Goal: Transaction & Acquisition: Purchase product/service

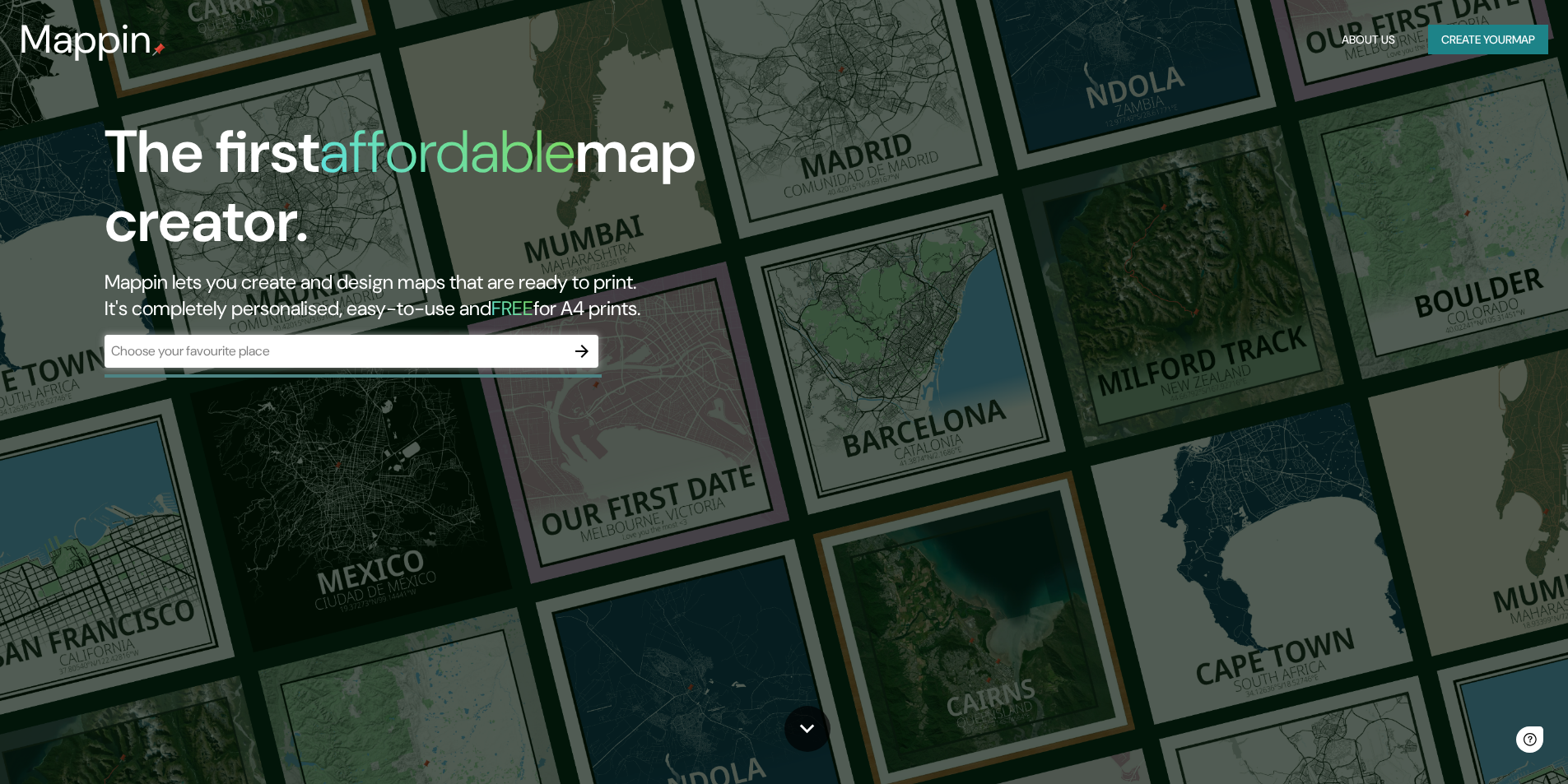
click at [387, 340] on div "​" at bounding box center [351, 351] width 494 height 33
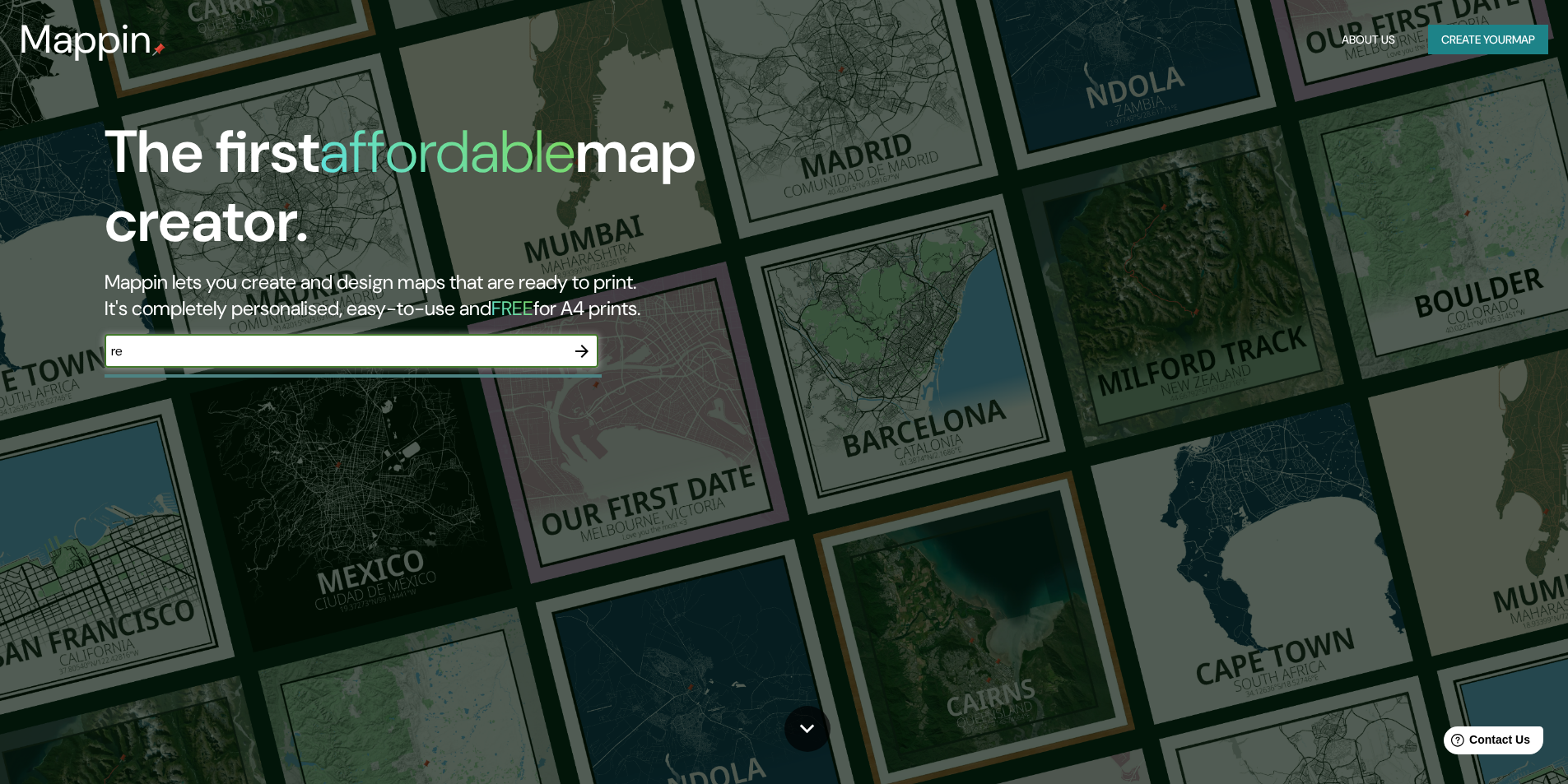
type input "r"
type input "[PERSON_NAME] [GEOGRAPHIC_DATA]"
click at [580, 350] on icon "button" at bounding box center [582, 351] width 20 height 20
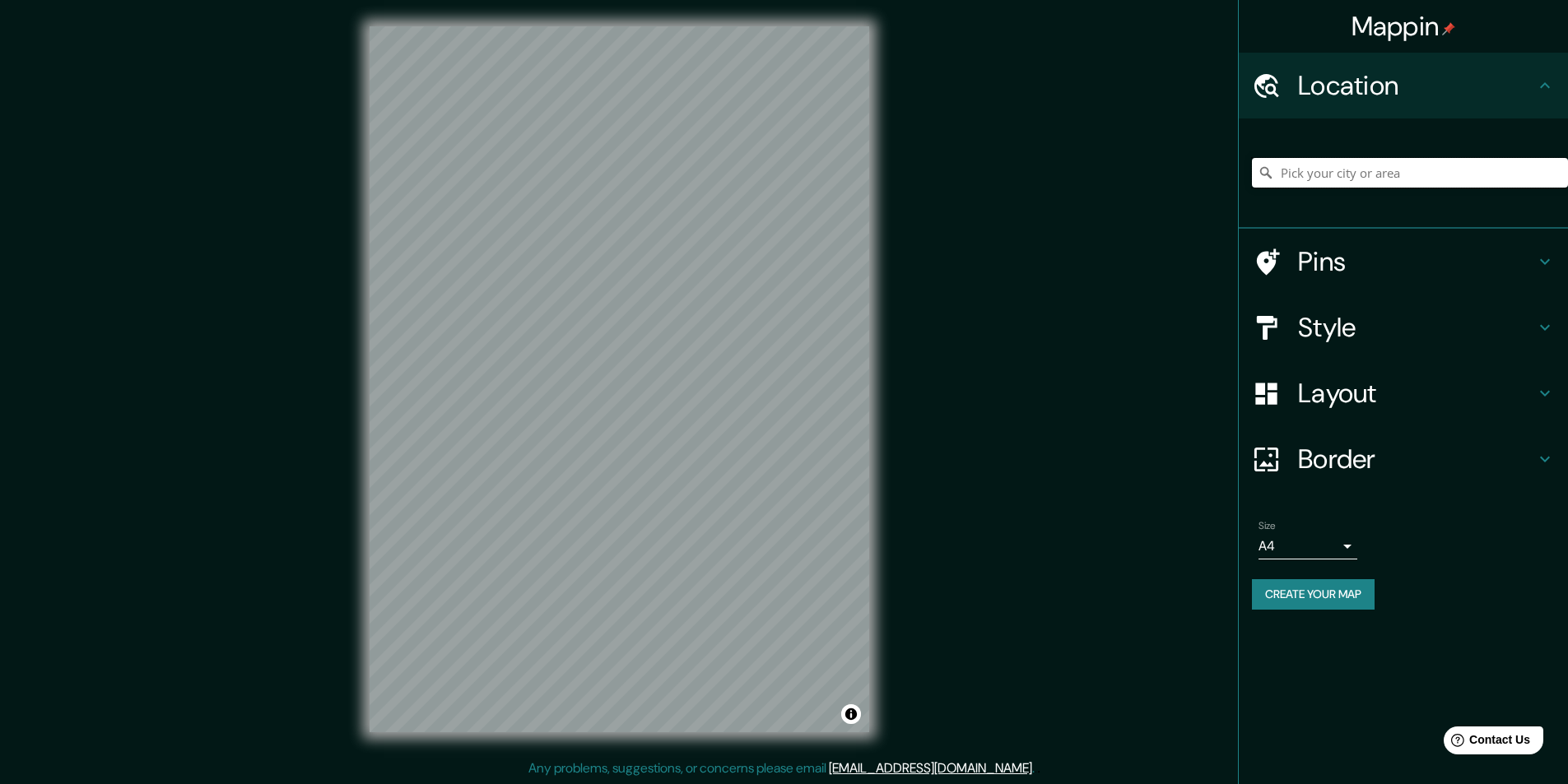
click at [1431, 176] on input "Pick your city or area" at bounding box center [1410, 173] width 316 height 29
type input "s"
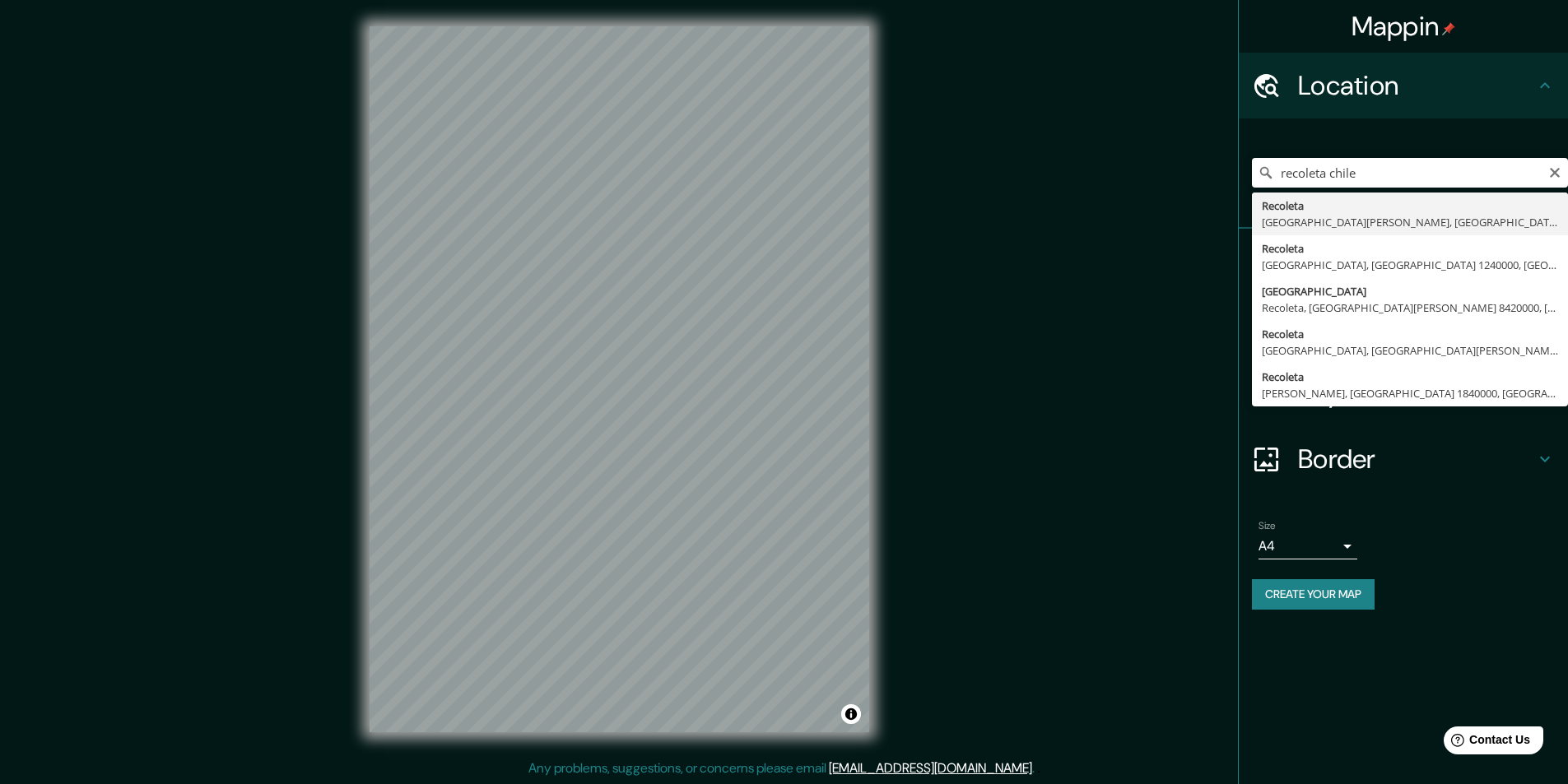
type input "Recoleta, [GEOGRAPHIC_DATA][PERSON_NAME], [GEOGRAPHIC_DATA]"
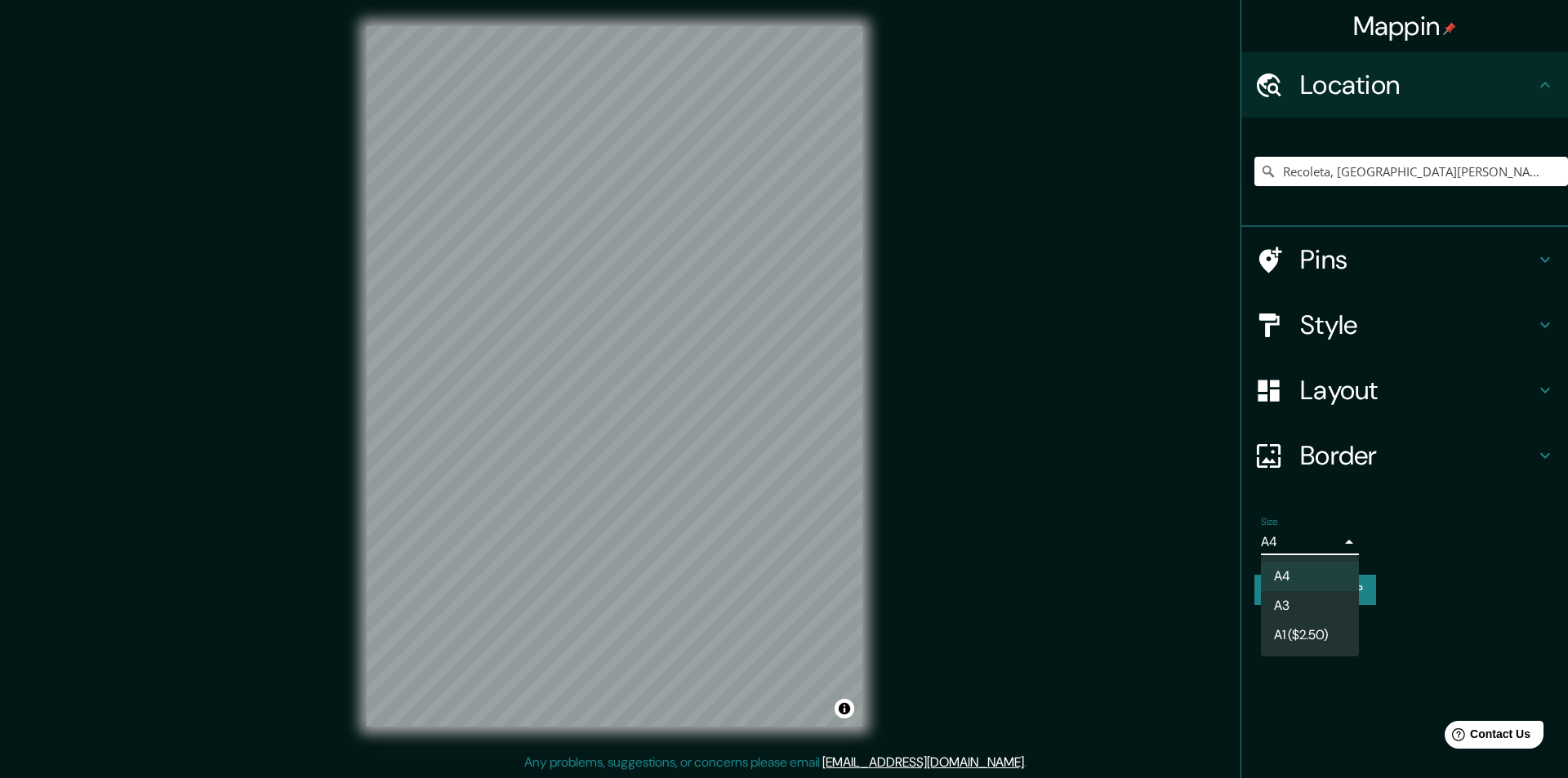
click at [1294, 545] on body "Mappin Location Recoleta, [GEOGRAPHIC_DATA][PERSON_NAME], [GEOGRAPHIC_DATA] Pin…" at bounding box center [784, 389] width 1568 height 778
click at [1445, 502] on div at bounding box center [784, 389] width 1568 height 778
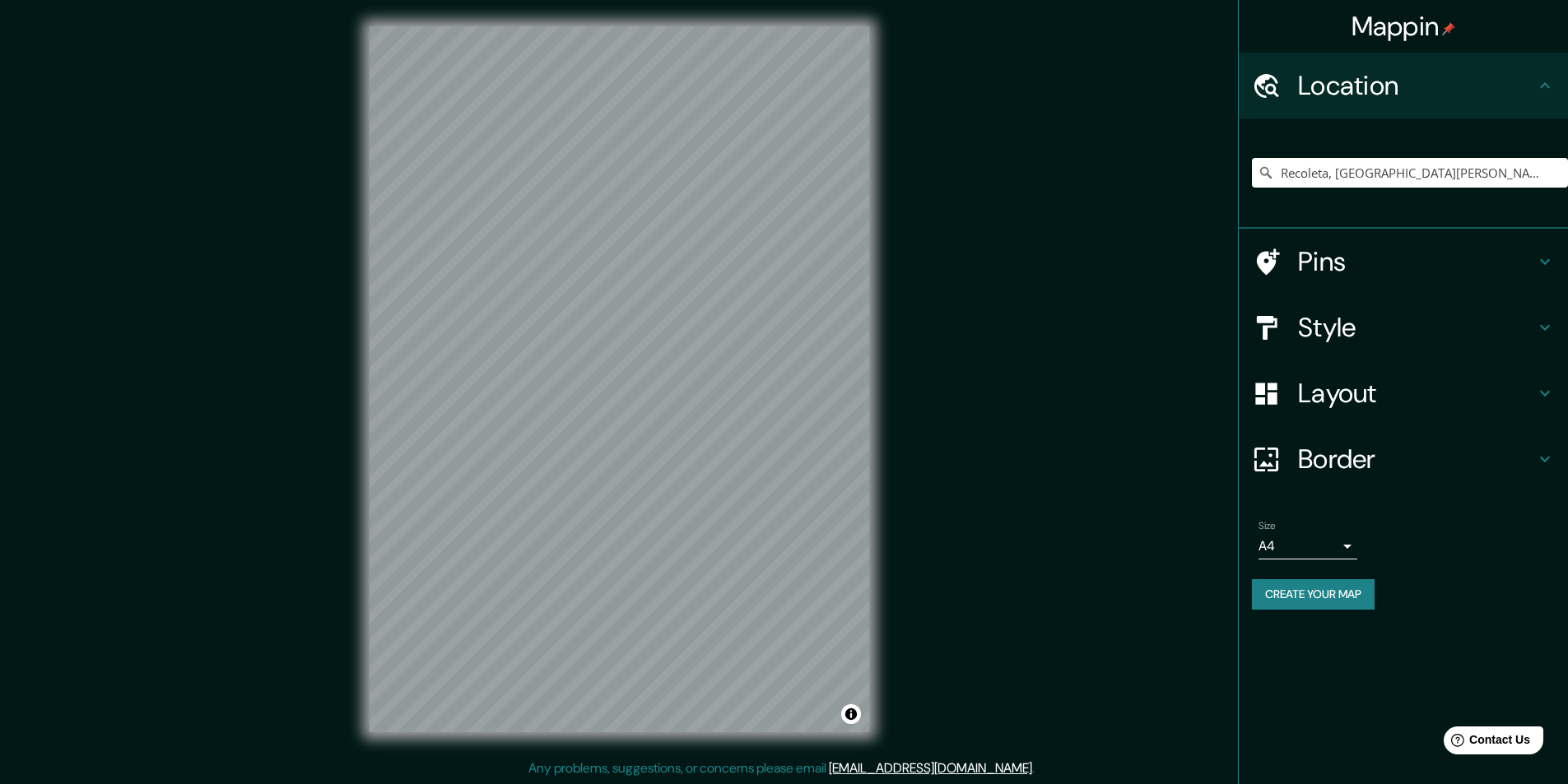
click at [1349, 318] on h4 "Style" at bounding box center [1416, 327] width 237 height 33
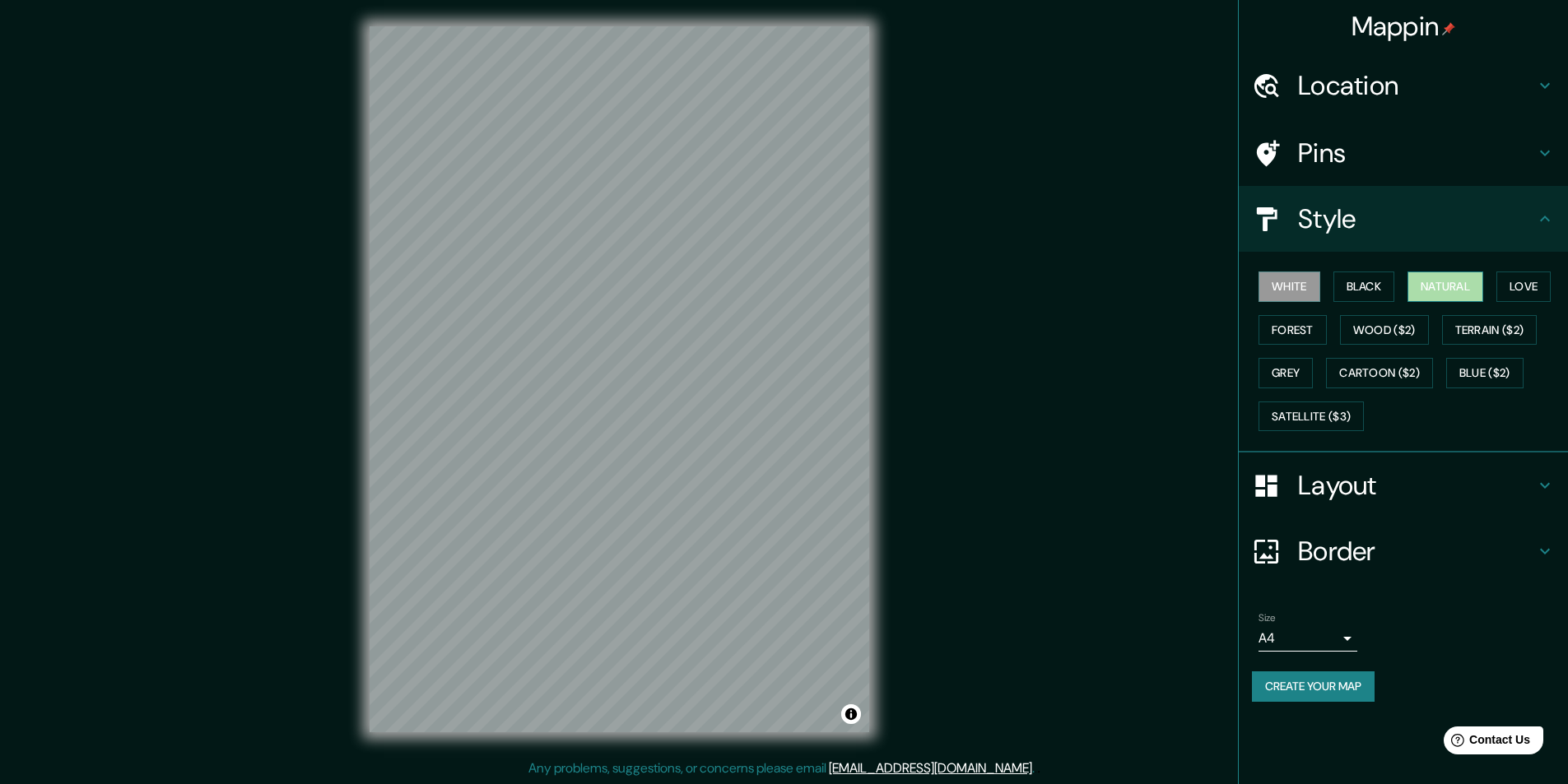
click at [1417, 280] on button "Natural" at bounding box center [1445, 286] width 75 height 30
click at [1517, 284] on button "Love" at bounding box center [1524, 286] width 55 height 30
click at [1292, 326] on button "Forest" at bounding box center [1293, 329] width 68 height 30
click at [1297, 376] on button "Grey" at bounding box center [1286, 372] width 55 height 30
click at [588, 470] on div at bounding box center [590, 465] width 13 height 13
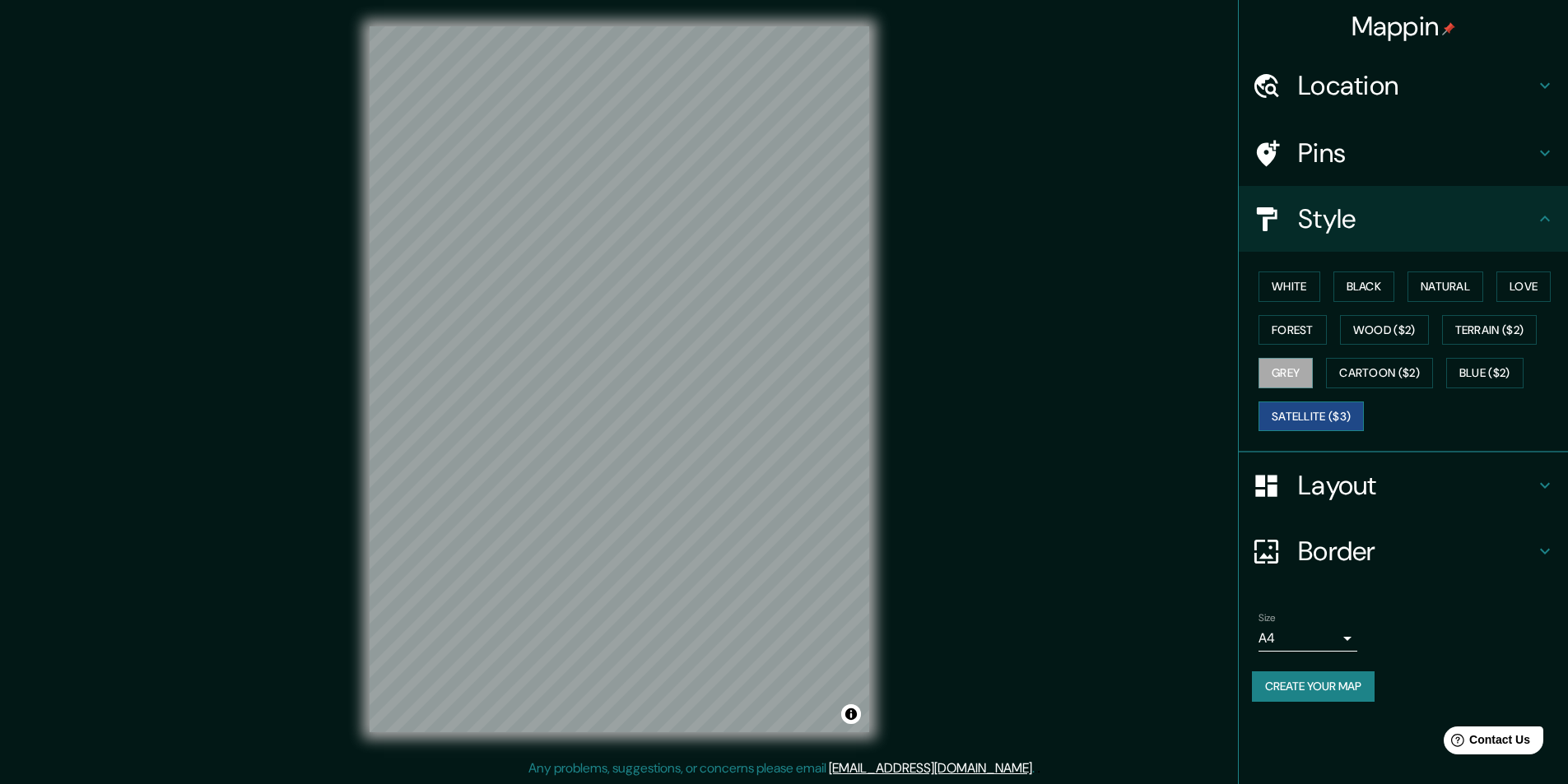
click at [1331, 404] on button "Satellite ($3)" at bounding box center [1312, 416] width 106 height 30
click at [1362, 386] on button "Cartoon ($2)" at bounding box center [1379, 372] width 107 height 30
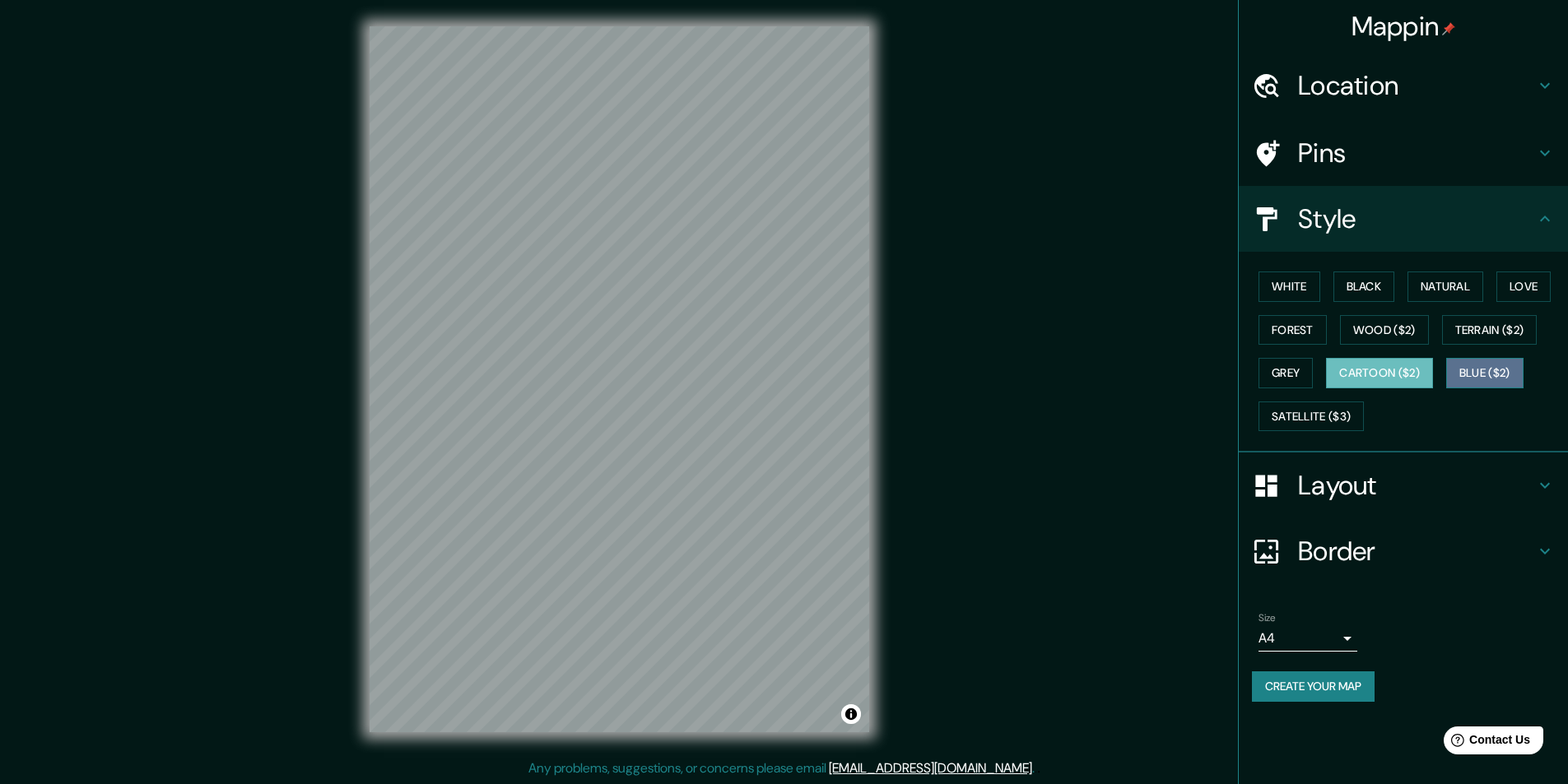
click at [1520, 371] on button "Blue ($2)" at bounding box center [1484, 372] width 77 height 30
click at [1307, 287] on button "White" at bounding box center [1289, 286] width 62 height 30
click at [1354, 283] on button "Black" at bounding box center [1364, 286] width 62 height 30
click at [1419, 283] on button "Natural" at bounding box center [1445, 286] width 75 height 30
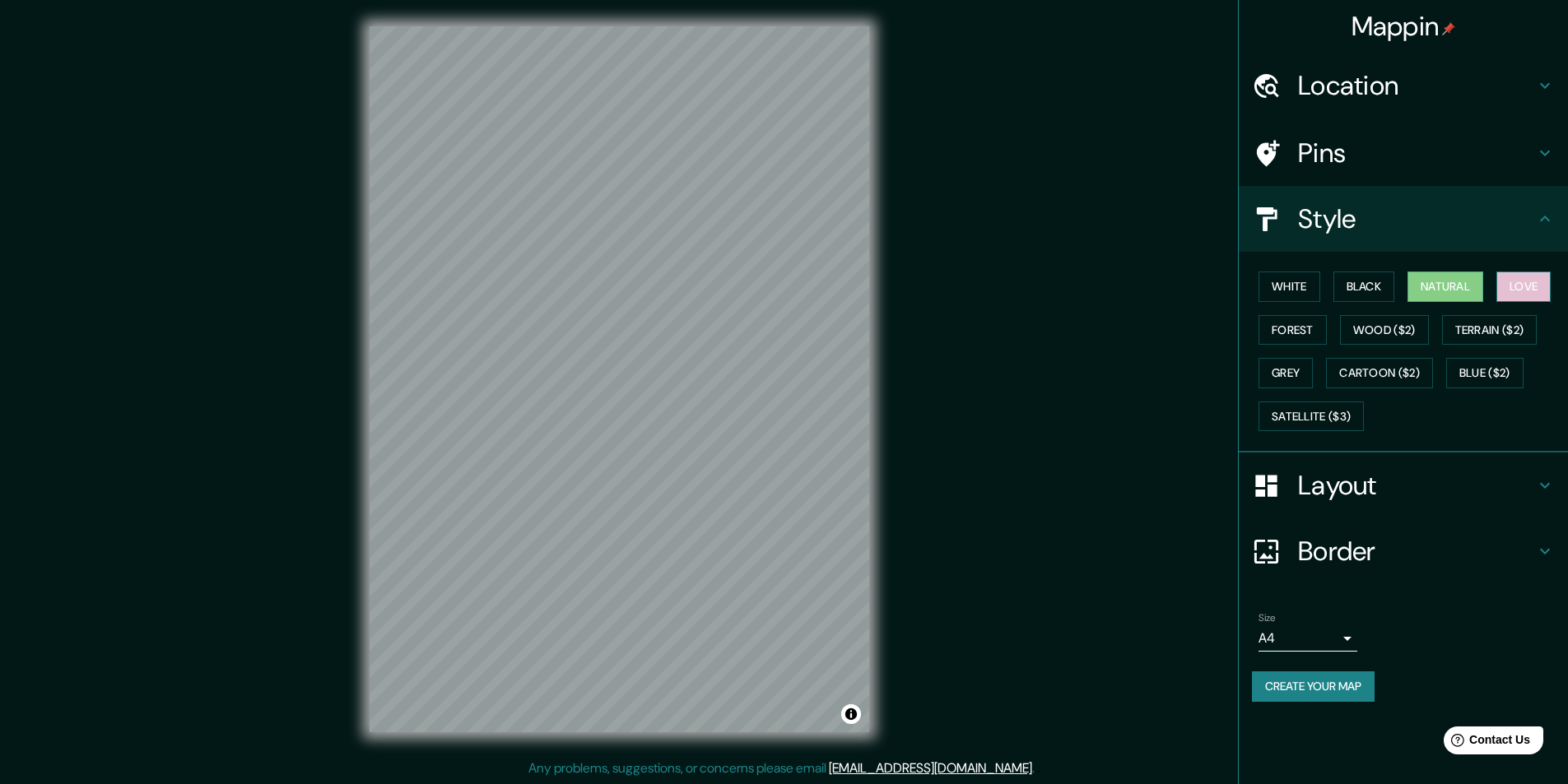
click at [1510, 285] on button "Love" at bounding box center [1524, 286] width 55 height 30
click at [1359, 284] on button "Black" at bounding box center [1364, 286] width 62 height 30
click at [1313, 334] on button "Forest" at bounding box center [1293, 329] width 68 height 30
click at [1371, 343] on button "Wood ($2)" at bounding box center [1384, 329] width 89 height 30
click at [1495, 327] on button "Terrain ($2)" at bounding box center [1490, 329] width 96 height 30
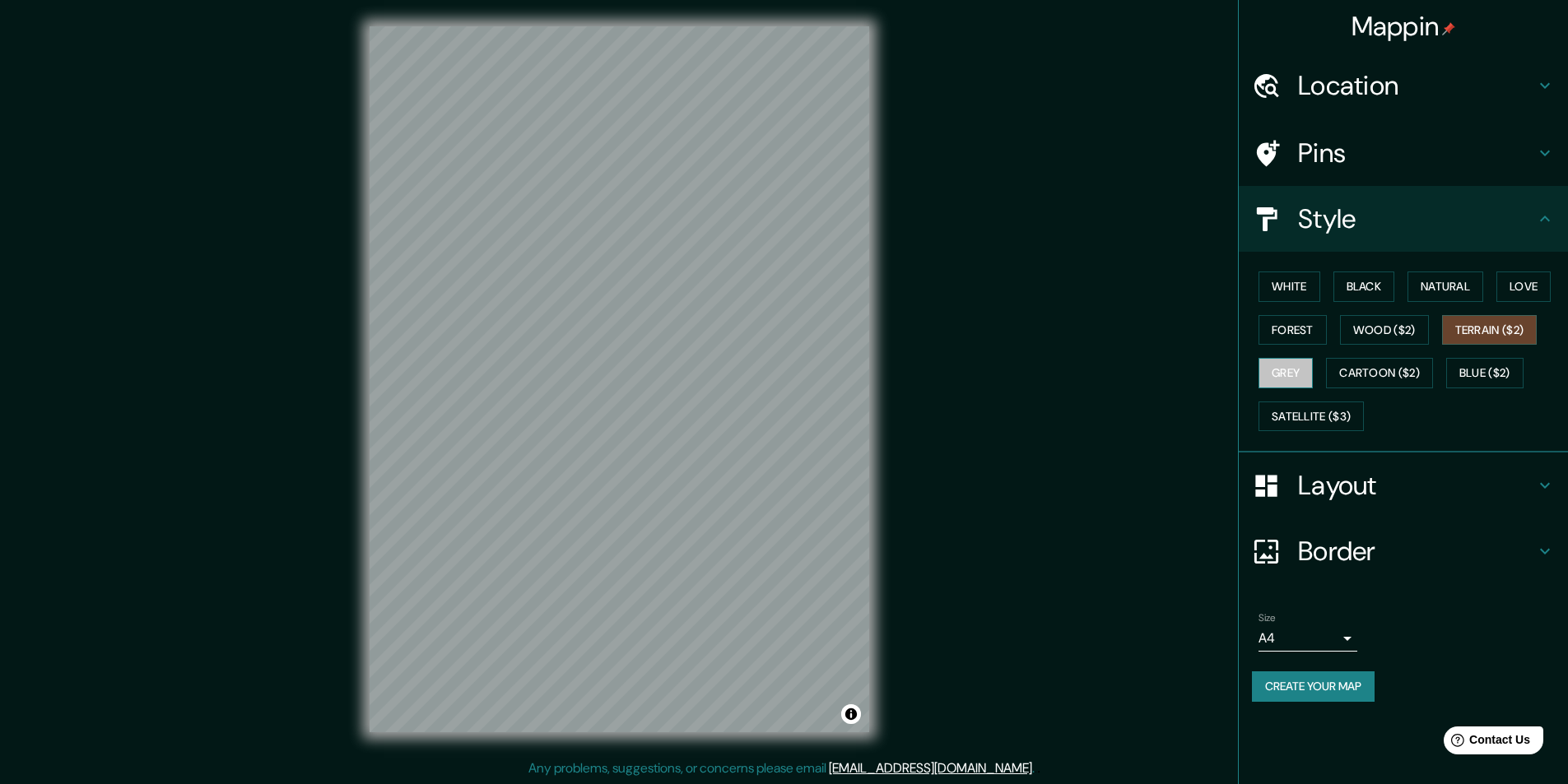
click at [1284, 370] on button "Grey" at bounding box center [1286, 372] width 55 height 30
click at [1339, 686] on button "Create your map" at bounding box center [1313, 686] width 122 height 30
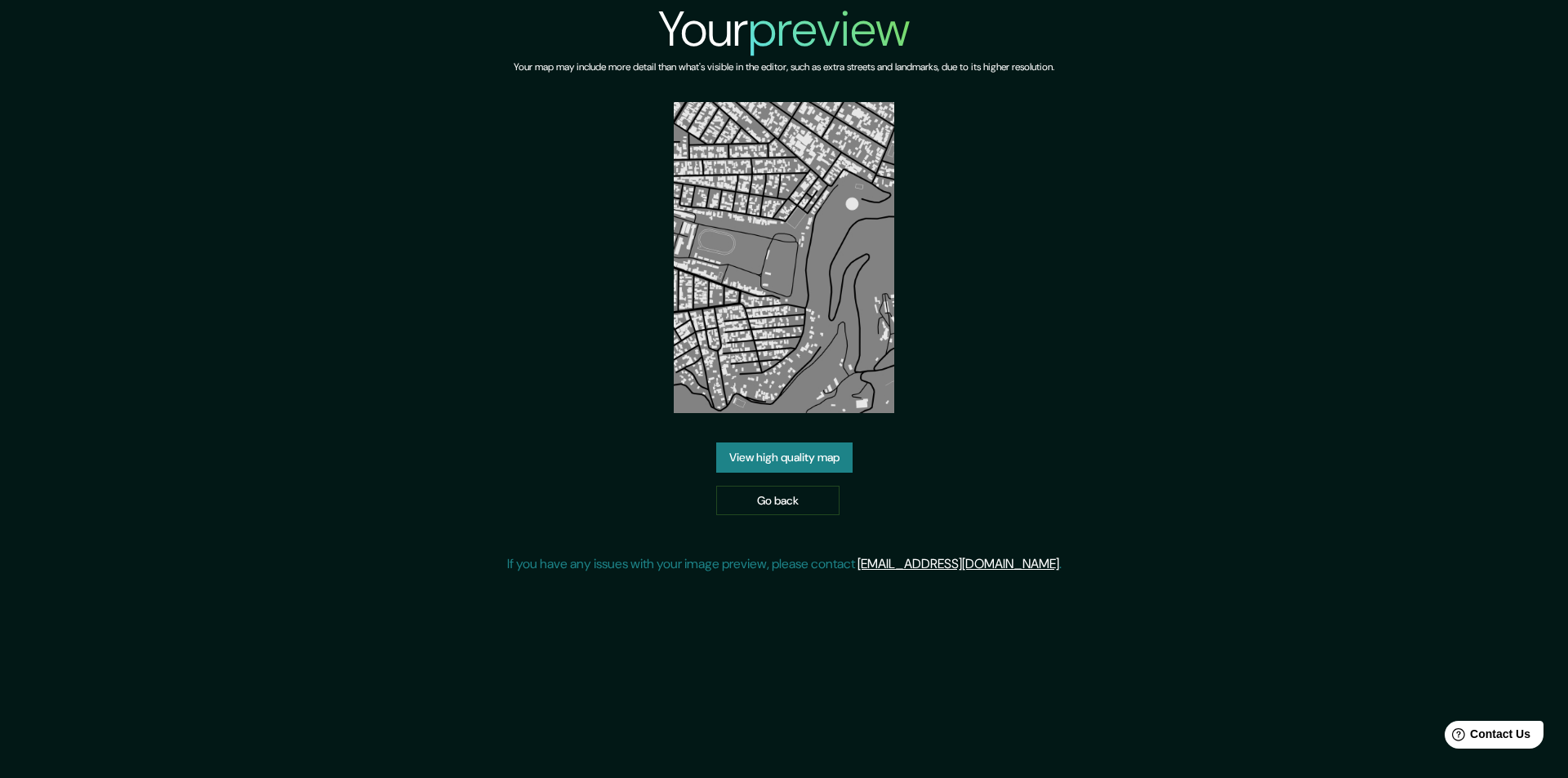
click at [817, 460] on link "View high quality map" at bounding box center [784, 457] width 137 height 30
click at [758, 464] on link "View high quality map" at bounding box center [784, 457] width 137 height 30
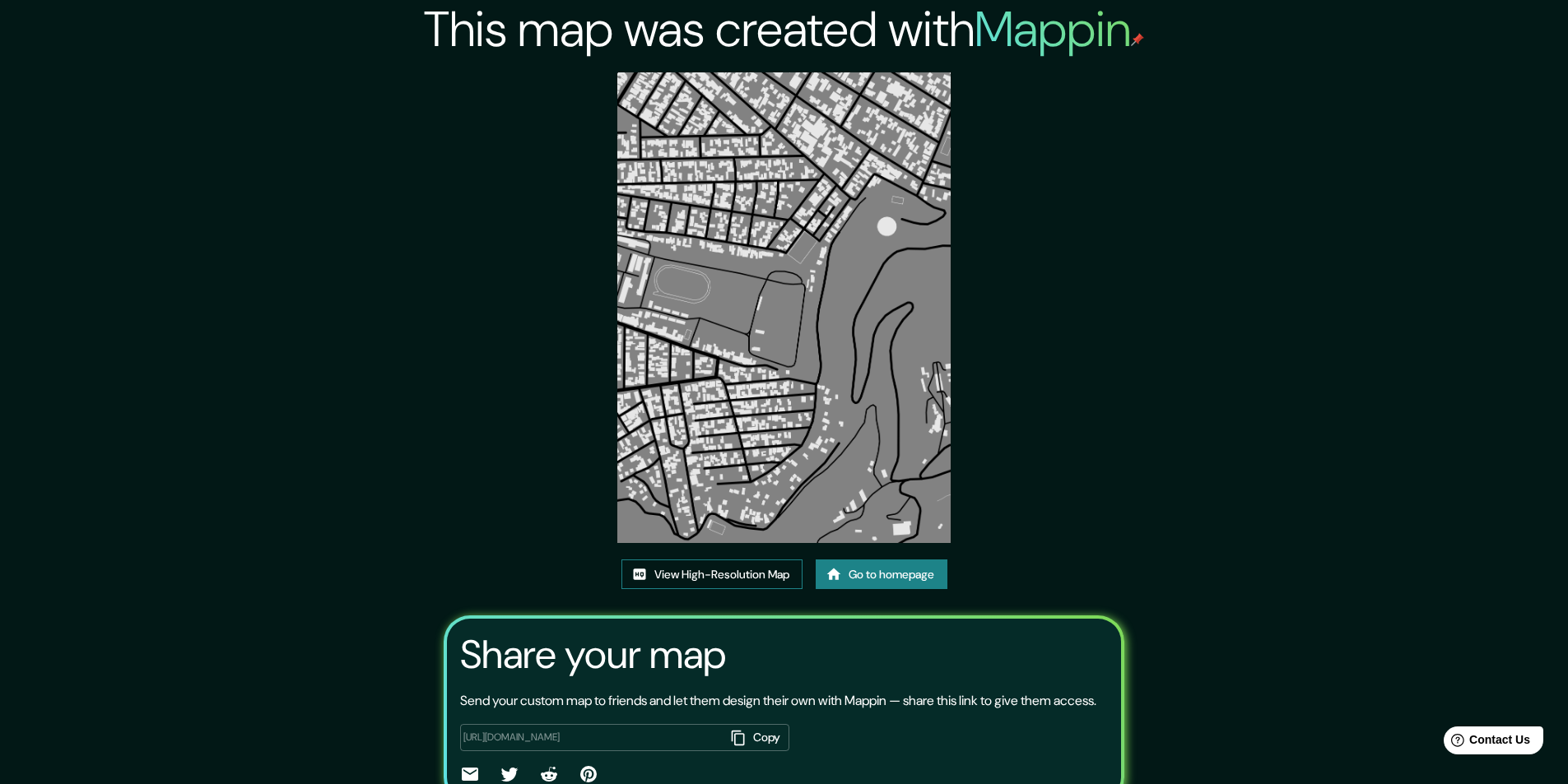
click at [713, 579] on link "View High-Resolution Map" at bounding box center [711, 574] width 181 height 30
click at [874, 582] on link "Go to homepage" at bounding box center [881, 574] width 132 height 30
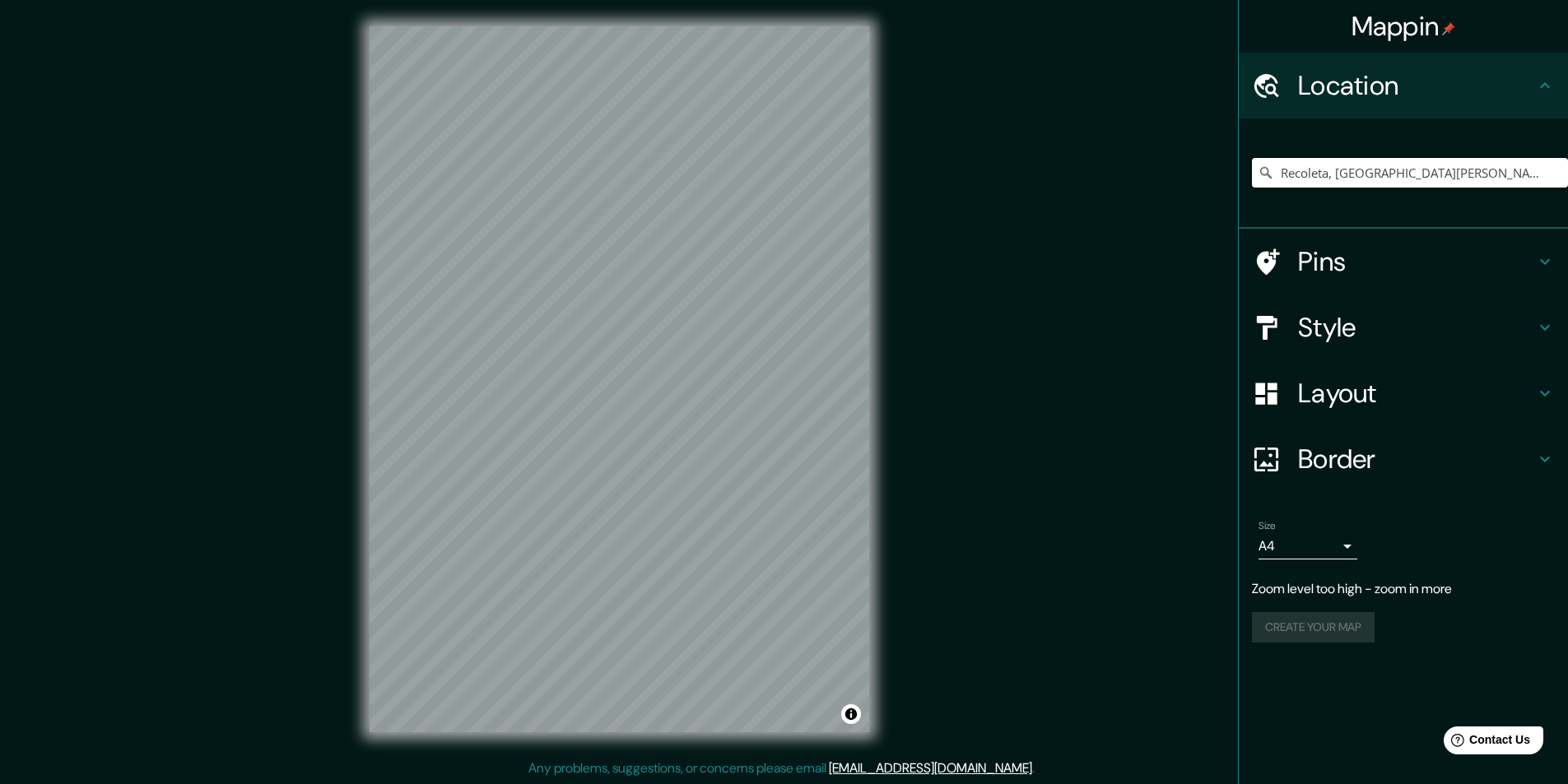
click at [1544, 169] on input "Recoleta, [GEOGRAPHIC_DATA][PERSON_NAME], [GEOGRAPHIC_DATA]" at bounding box center [1410, 173] width 316 height 29
click at [1475, 166] on input "Recoleta, [GEOGRAPHIC_DATA][PERSON_NAME], [GEOGRAPHIC_DATA]" at bounding box center [1410, 173] width 316 height 29
click at [1429, 165] on input "Recoleta, [GEOGRAPHIC_DATA][PERSON_NAME], [GEOGRAPHIC_DATA]" at bounding box center [1410, 173] width 316 height 29
click at [1330, 173] on input "Recoleta, [GEOGRAPHIC_DATA][PERSON_NAME], [GEOGRAPHIC_DATA]" at bounding box center [1410, 173] width 316 height 29
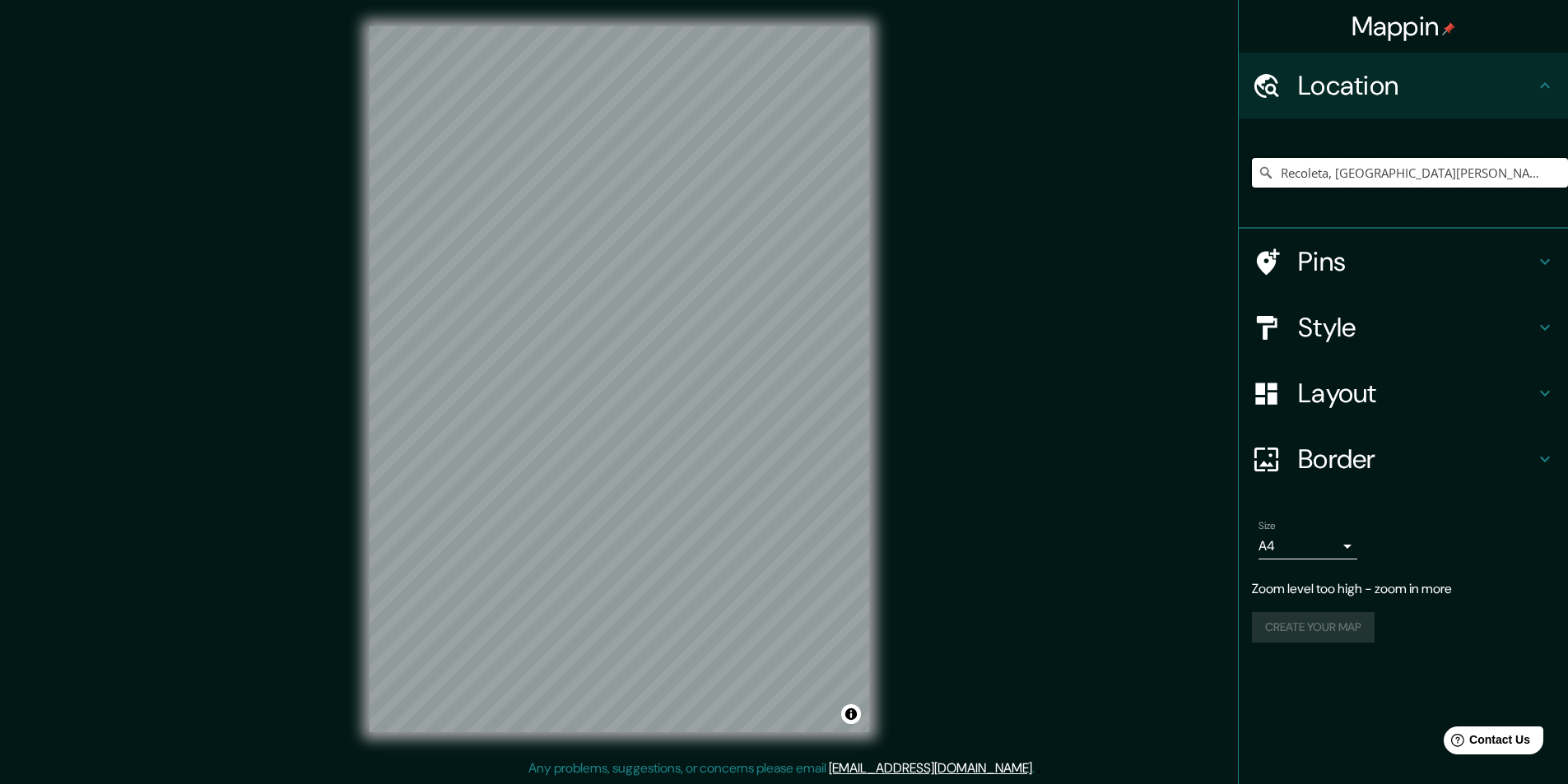
click at [1332, 174] on input "Recoleta, [GEOGRAPHIC_DATA][PERSON_NAME], [GEOGRAPHIC_DATA]" at bounding box center [1410, 173] width 316 height 29
drag, startPoint x: 1337, startPoint y: 175, endPoint x: 1580, endPoint y: 213, distance: 246.0
click at [1567, 213] on html "Mappin Location Recoleta, Región Metropolitana de Santiago, Chile Pins Style La…" at bounding box center [784, 392] width 1568 height 784
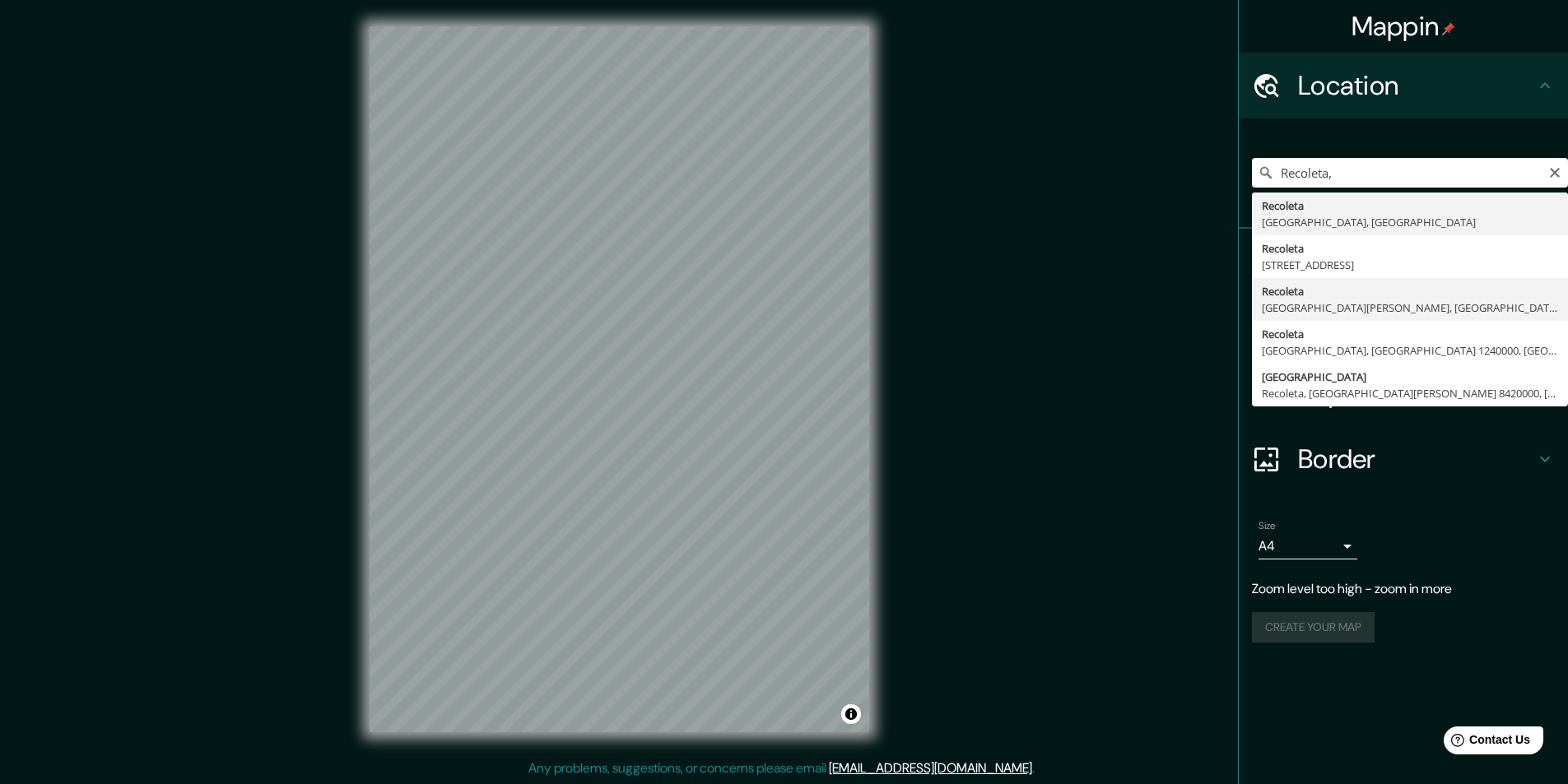
type input "Recoleta, [GEOGRAPHIC_DATA][PERSON_NAME], [GEOGRAPHIC_DATA]"
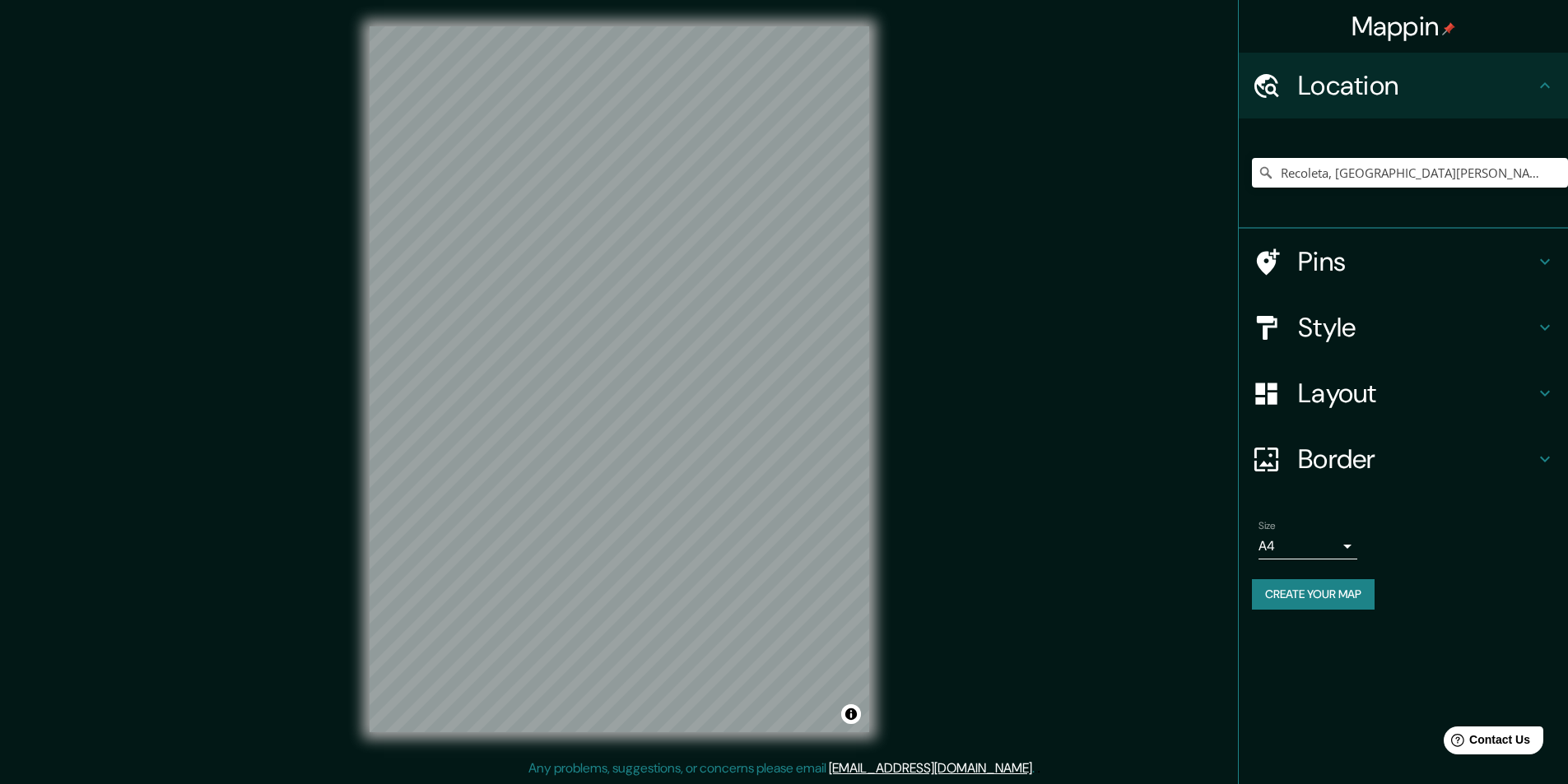
click at [1353, 330] on h4 "Style" at bounding box center [1416, 327] width 237 height 33
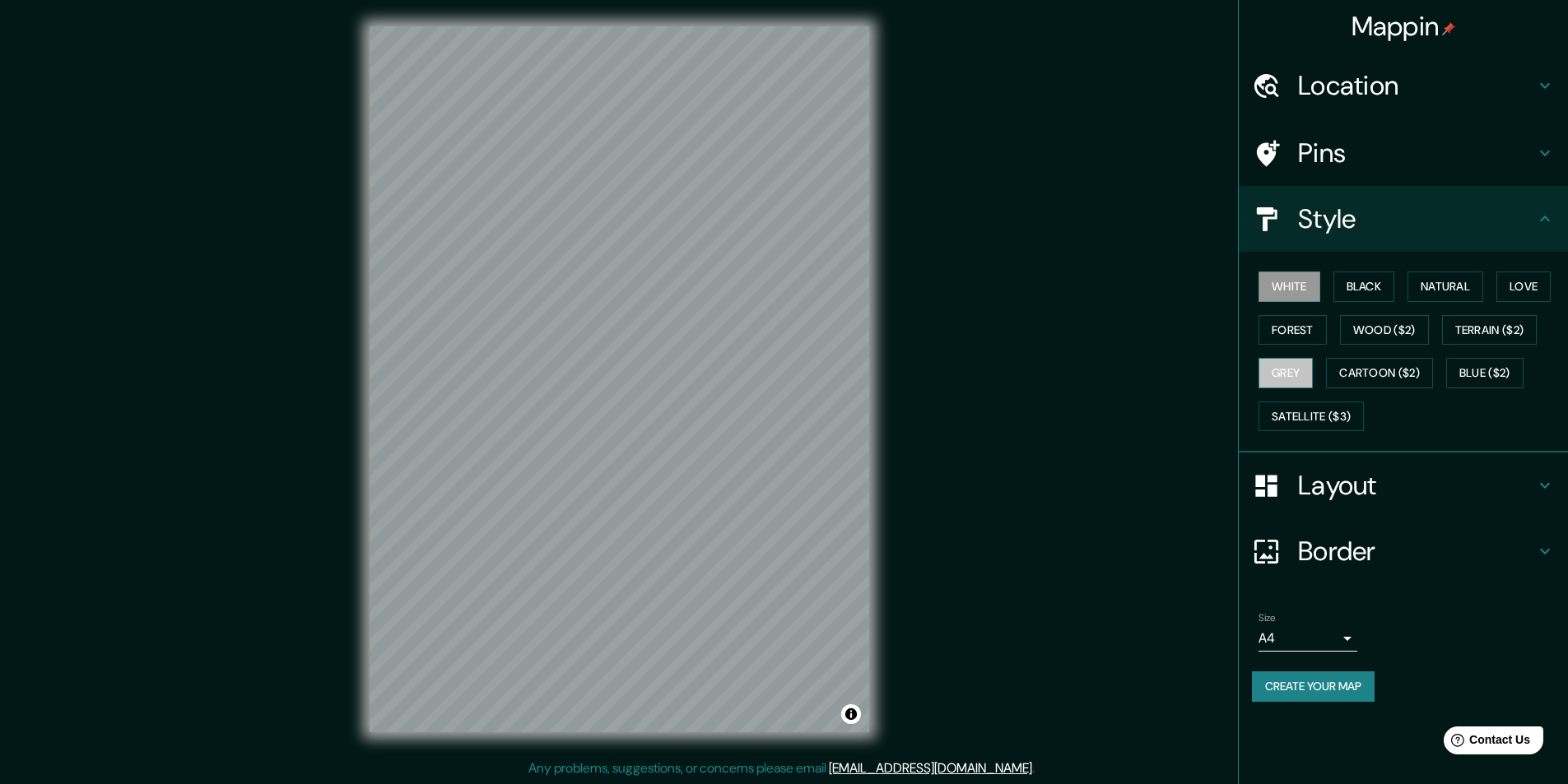
click at [1293, 364] on button "Grey" at bounding box center [1286, 372] width 55 height 30
click at [1290, 683] on button "Create your map" at bounding box center [1313, 686] width 122 height 30
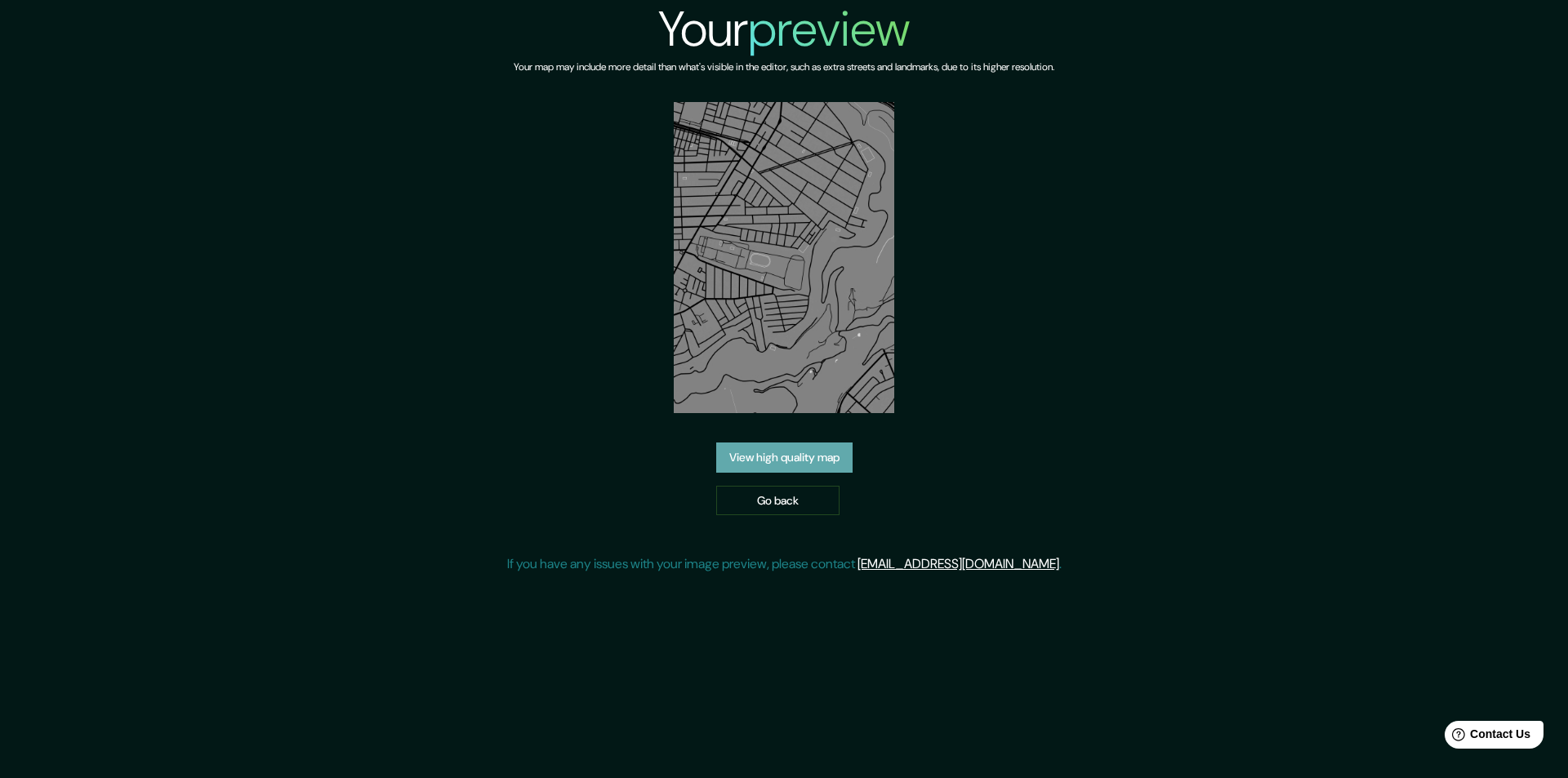
click at [774, 449] on link "View high quality map" at bounding box center [784, 457] width 137 height 30
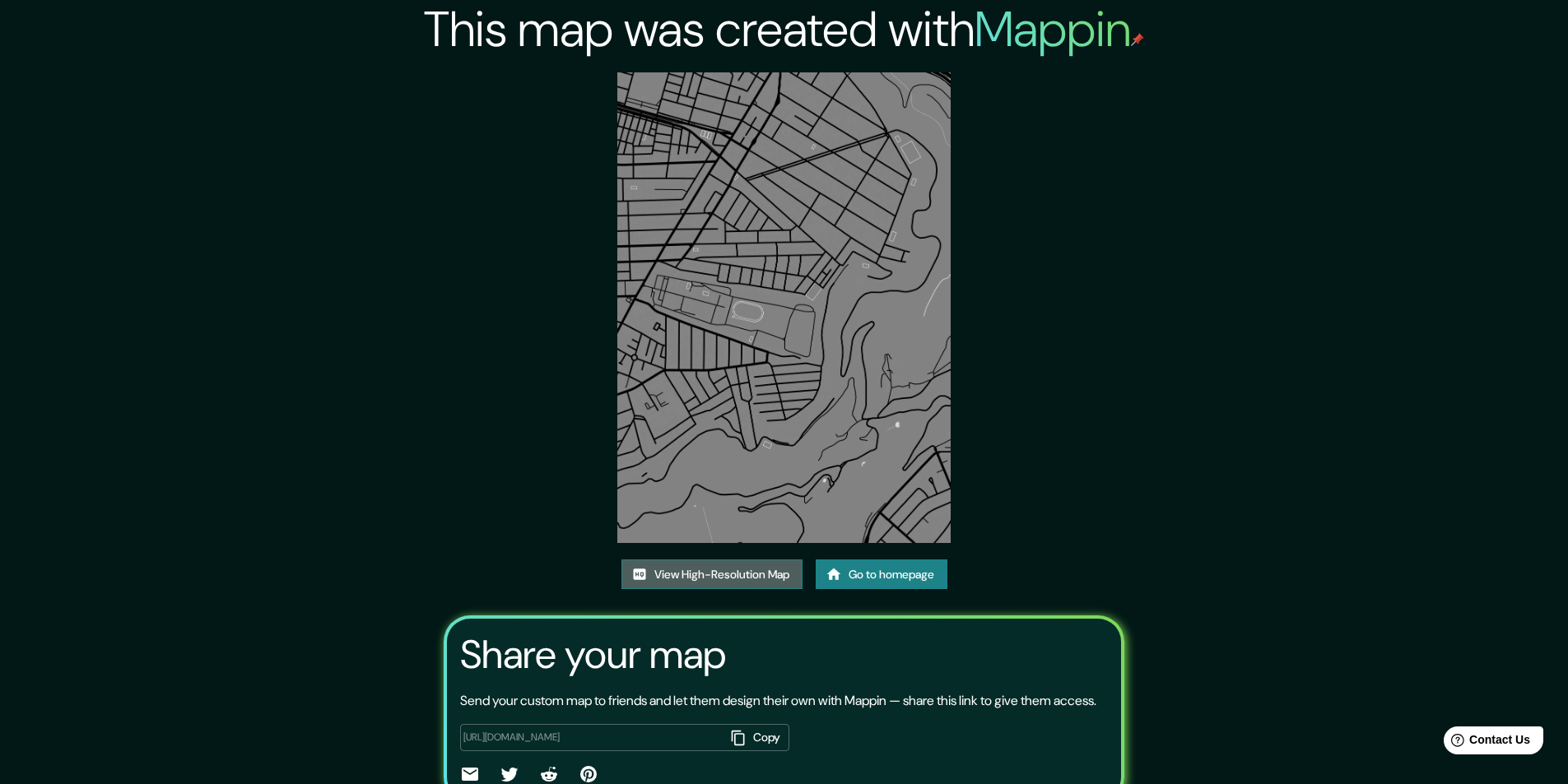
click at [665, 569] on link "View High-Resolution Map" at bounding box center [711, 574] width 181 height 30
